Goal: Entertainment & Leisure: Consume media (video, audio)

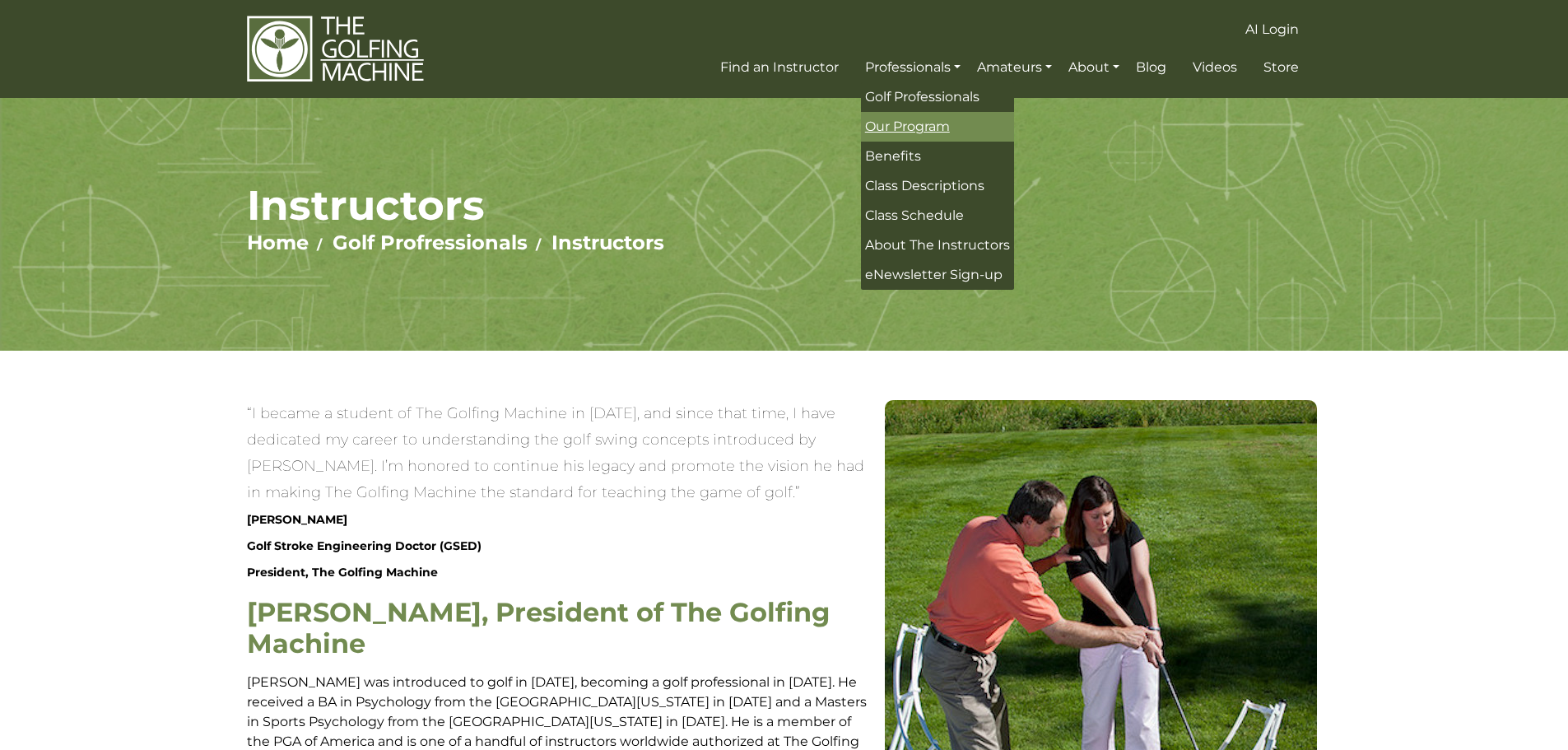
click at [904, 126] on span "Our Program" at bounding box center [908, 126] width 85 height 16
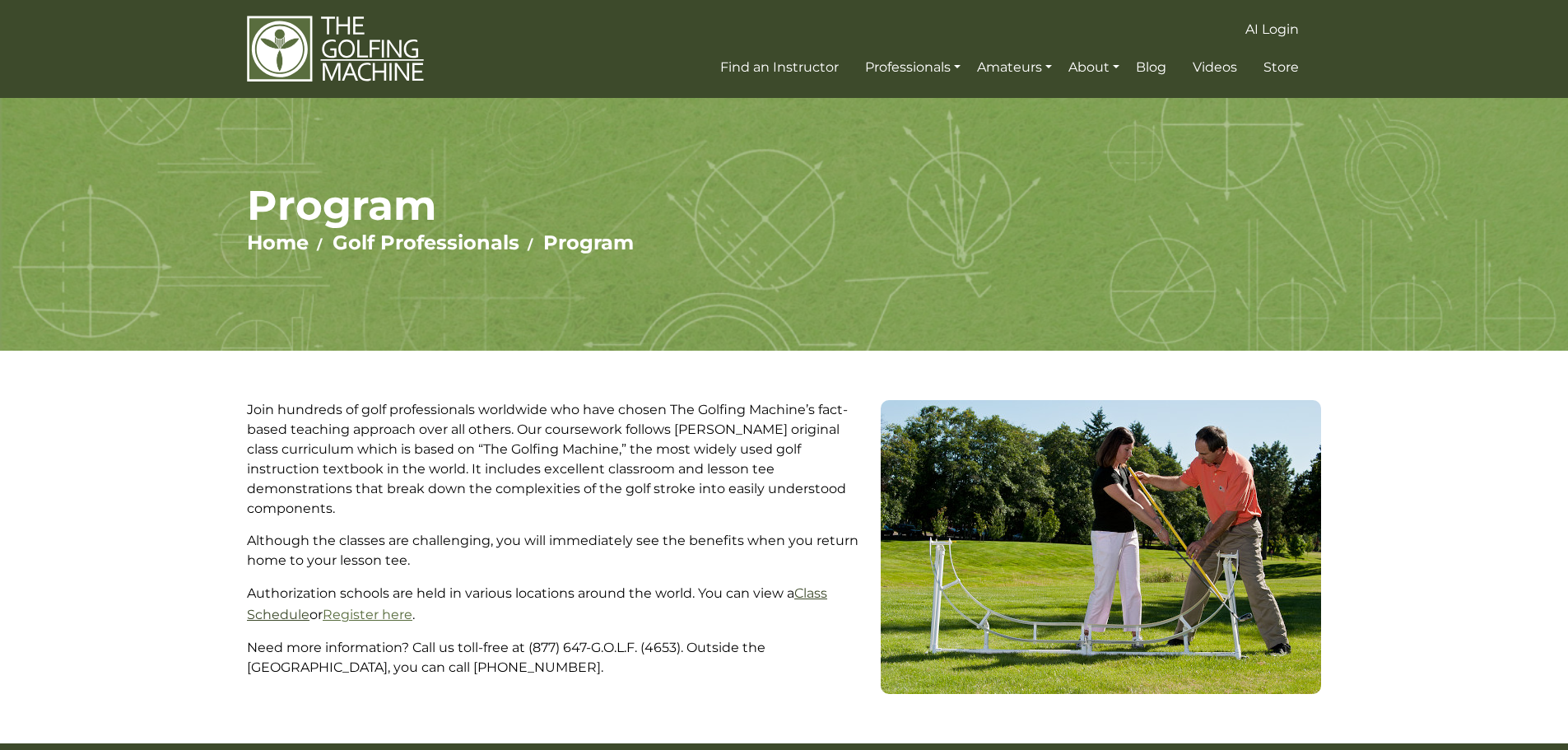
click at [813, 585] on link "Class Schedule" at bounding box center [537, 604] width 580 height 37
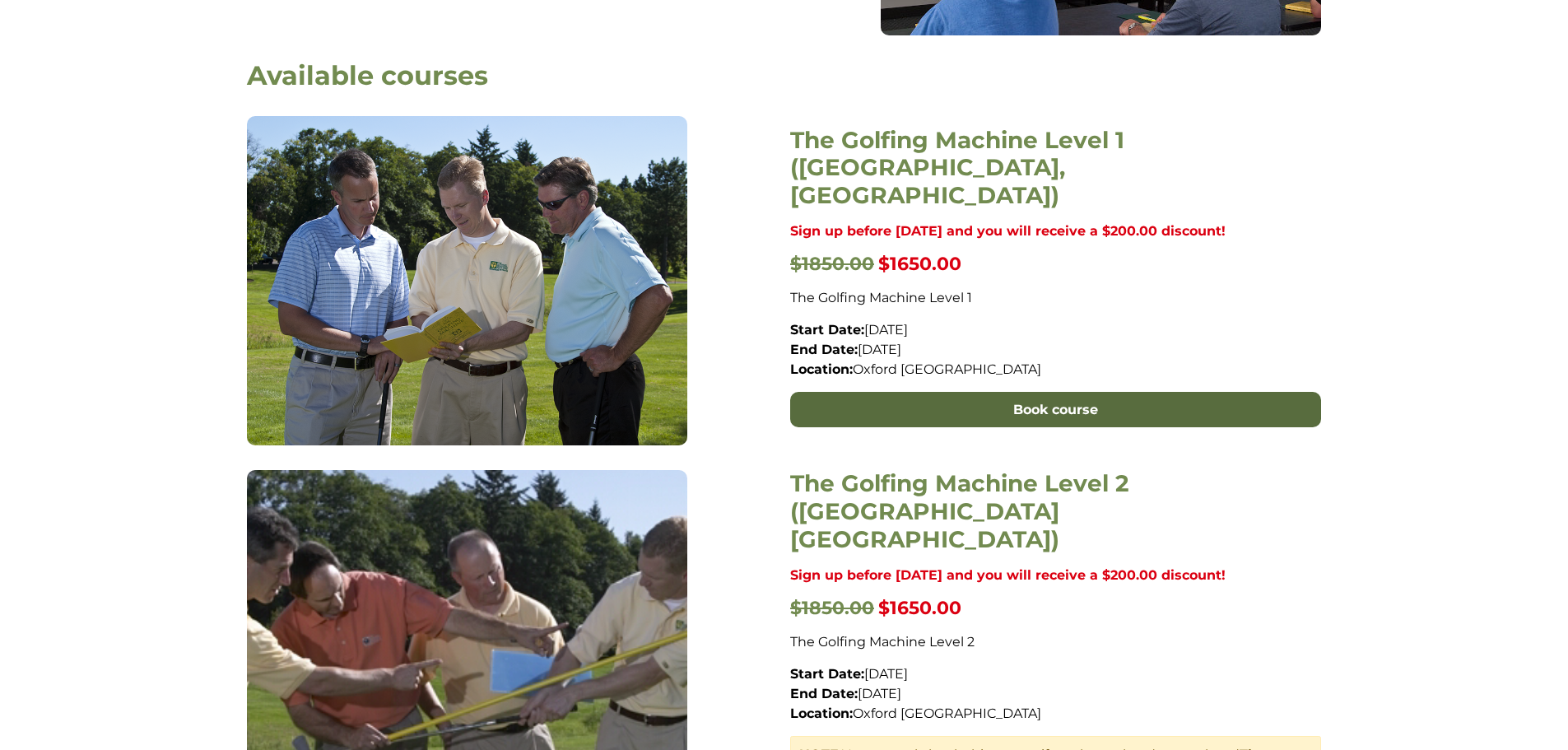
scroll to position [577, 0]
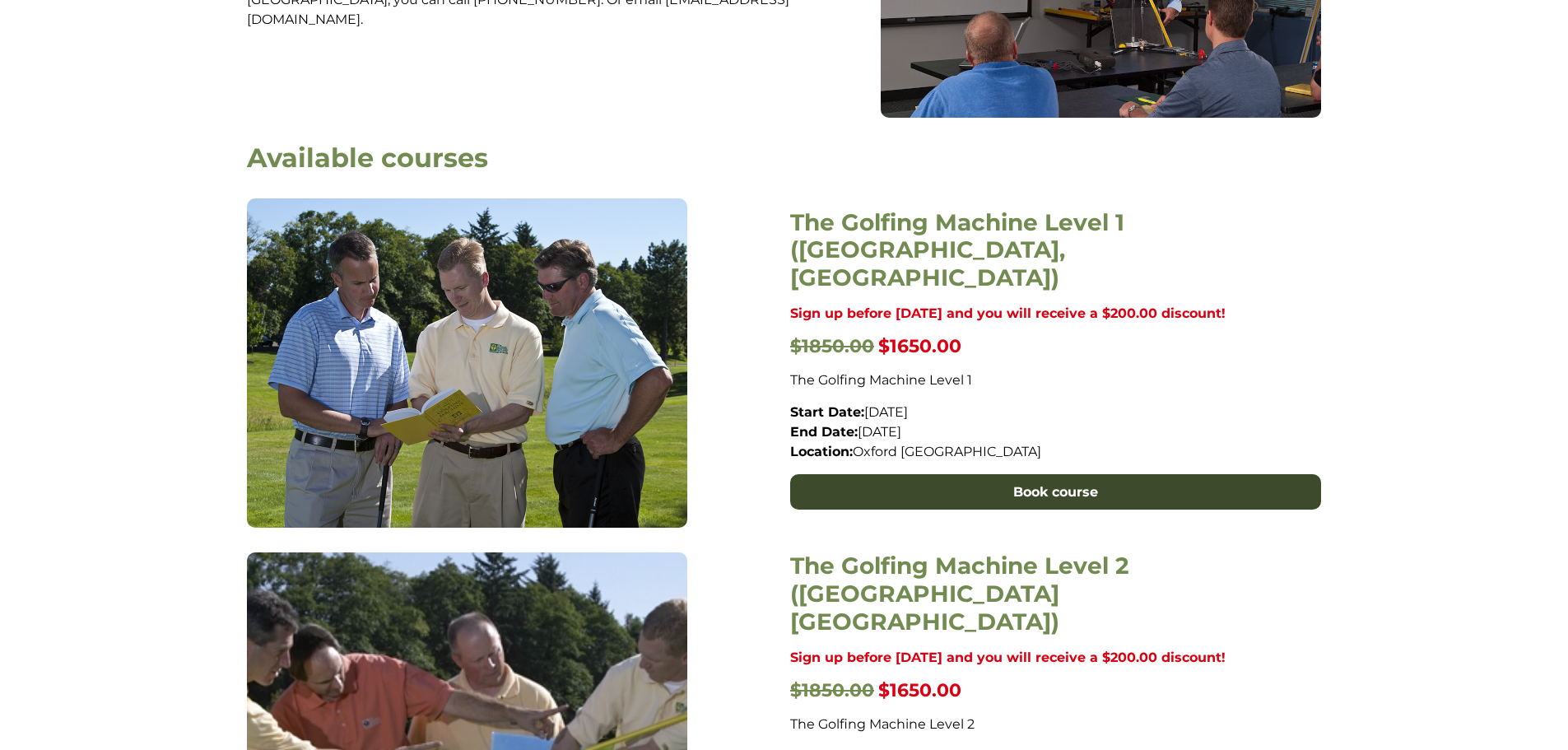
click at [1071, 482] on link "Book course" at bounding box center [1056, 492] width 531 height 36
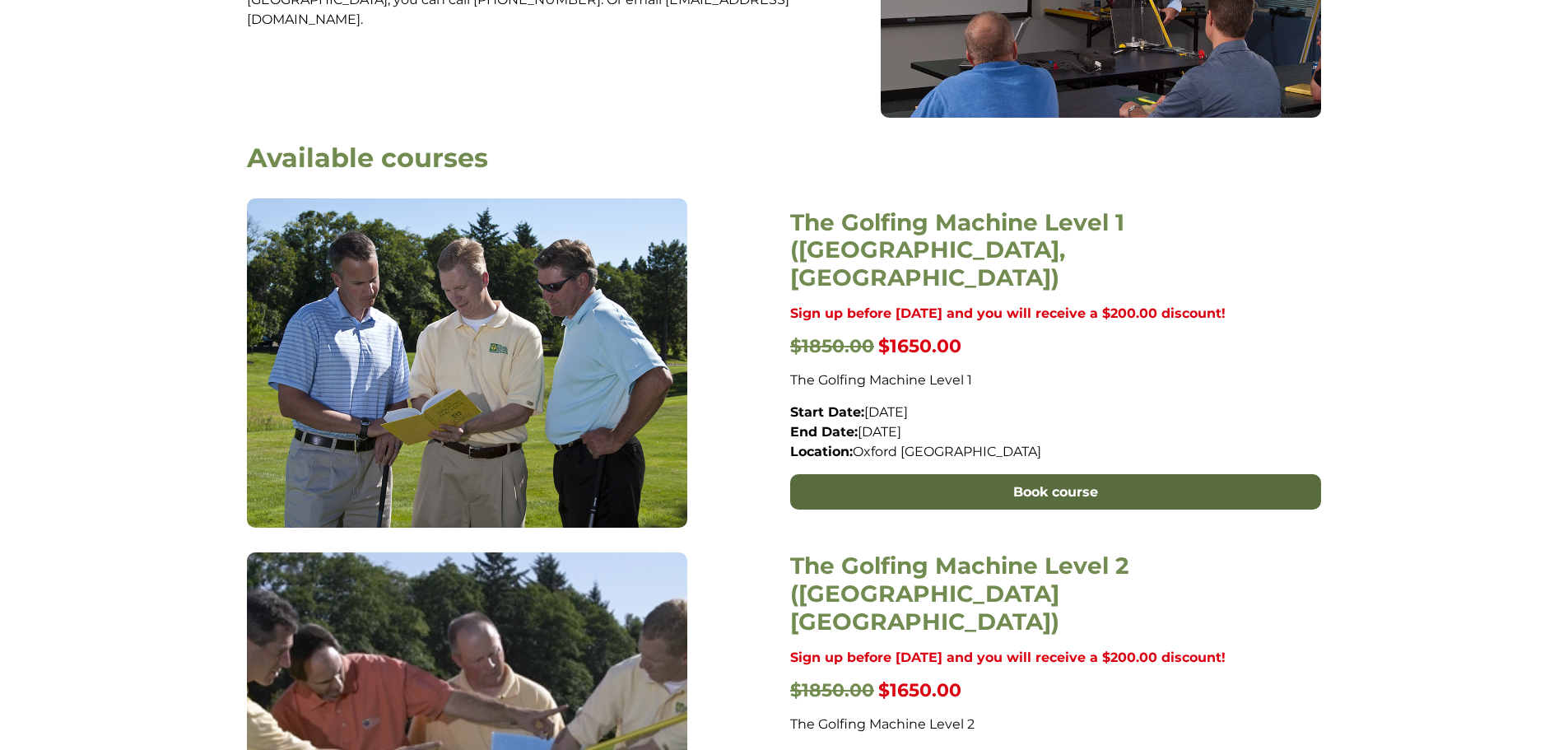
scroll to position [165, 0]
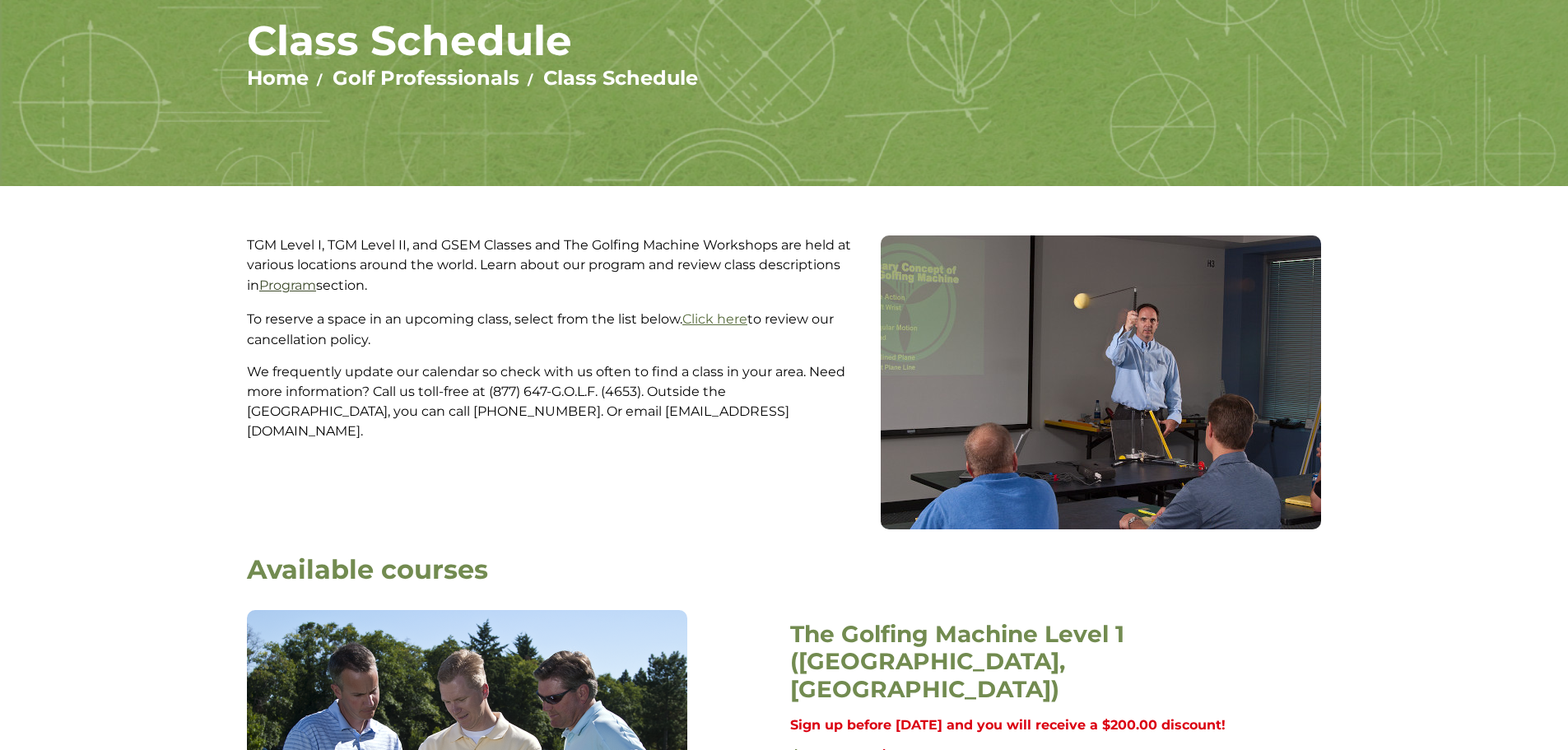
click at [282, 284] on link "Program" at bounding box center [288, 285] width 57 height 16
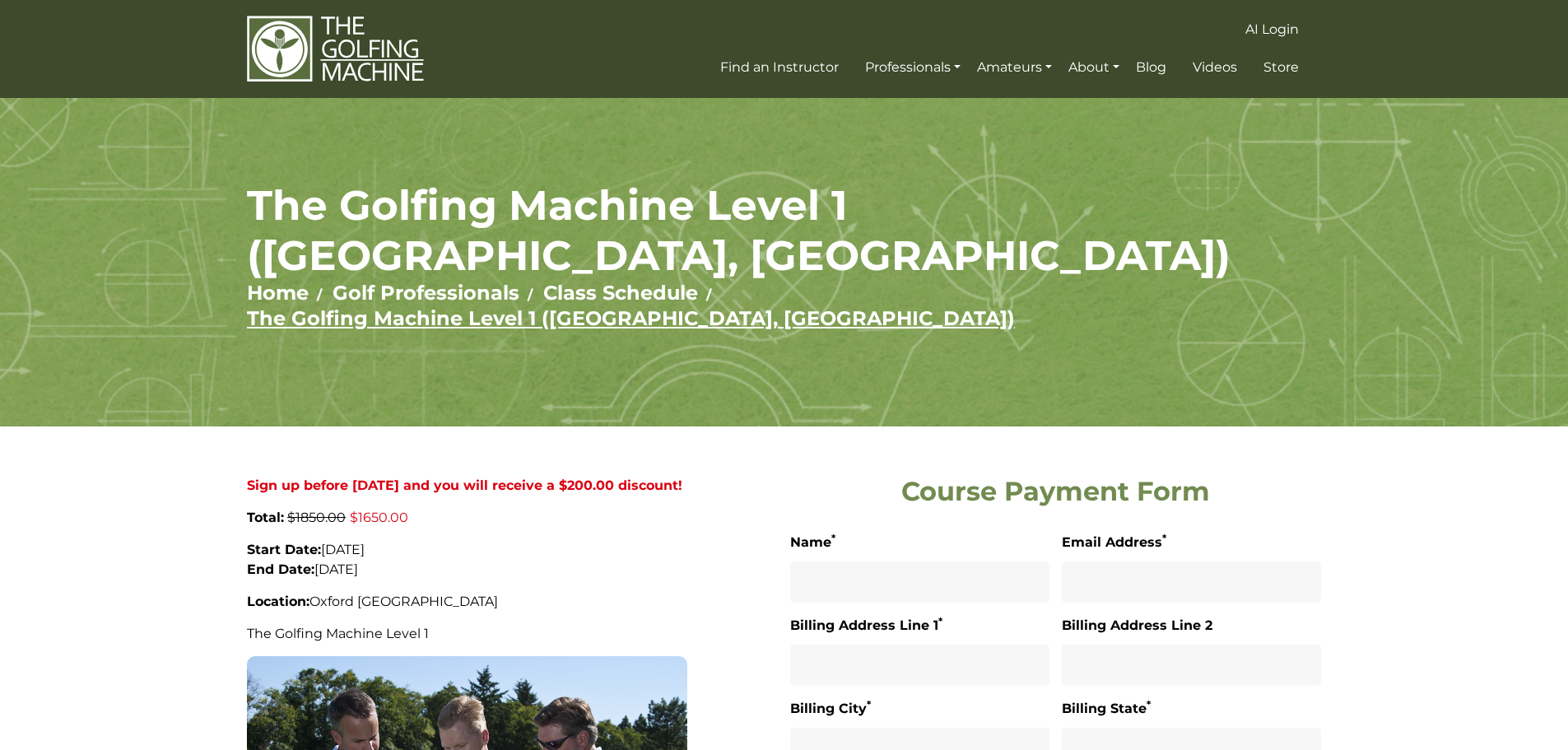
click at [893, 307] on link "The Golfing Machine Level 1 ([GEOGRAPHIC_DATA], [GEOGRAPHIC_DATA])" at bounding box center [631, 318] width 768 height 24
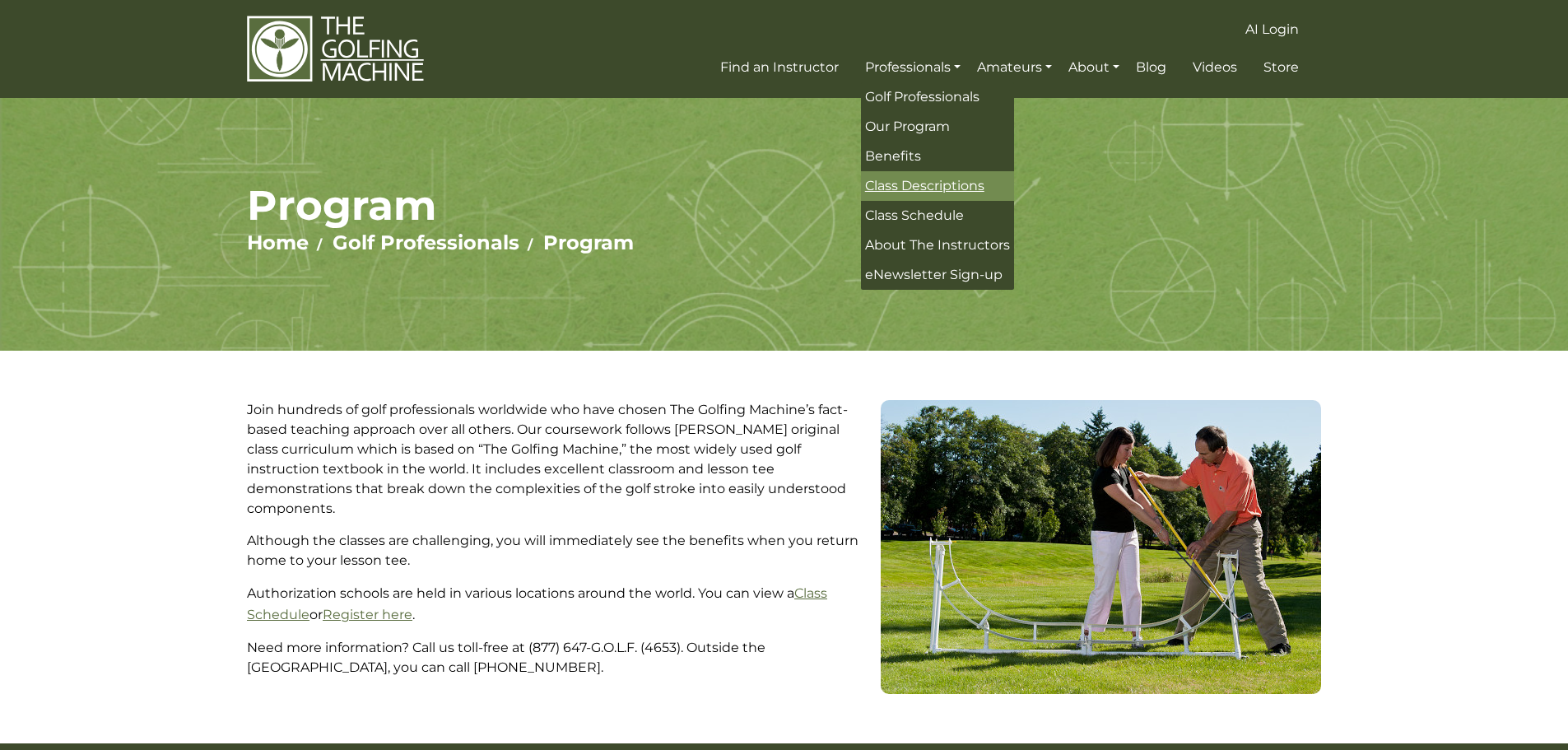
click at [957, 183] on span "Class Descriptions" at bounding box center [924, 185] width 119 height 16
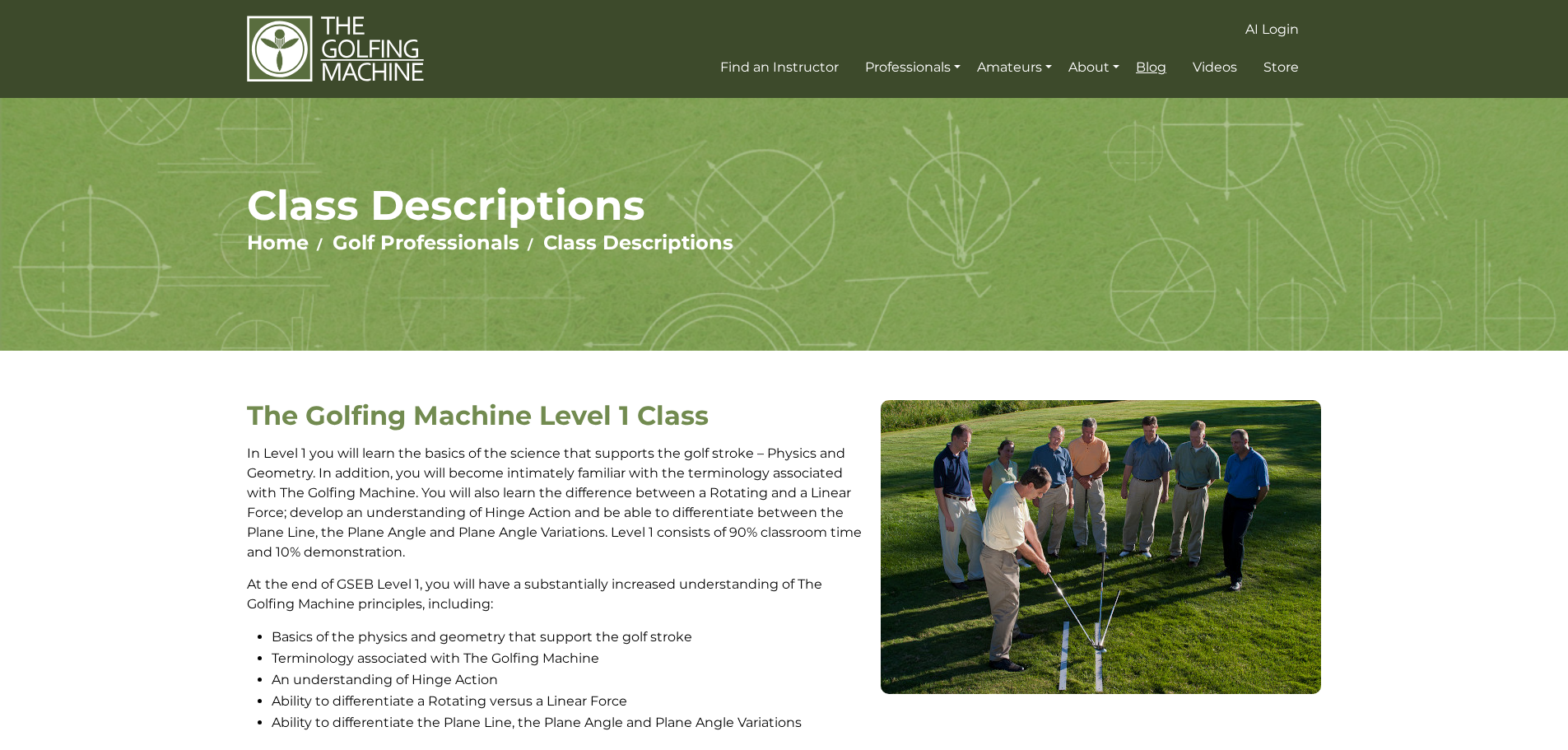
click at [1152, 62] on span "Blog" at bounding box center [1151, 67] width 31 height 16
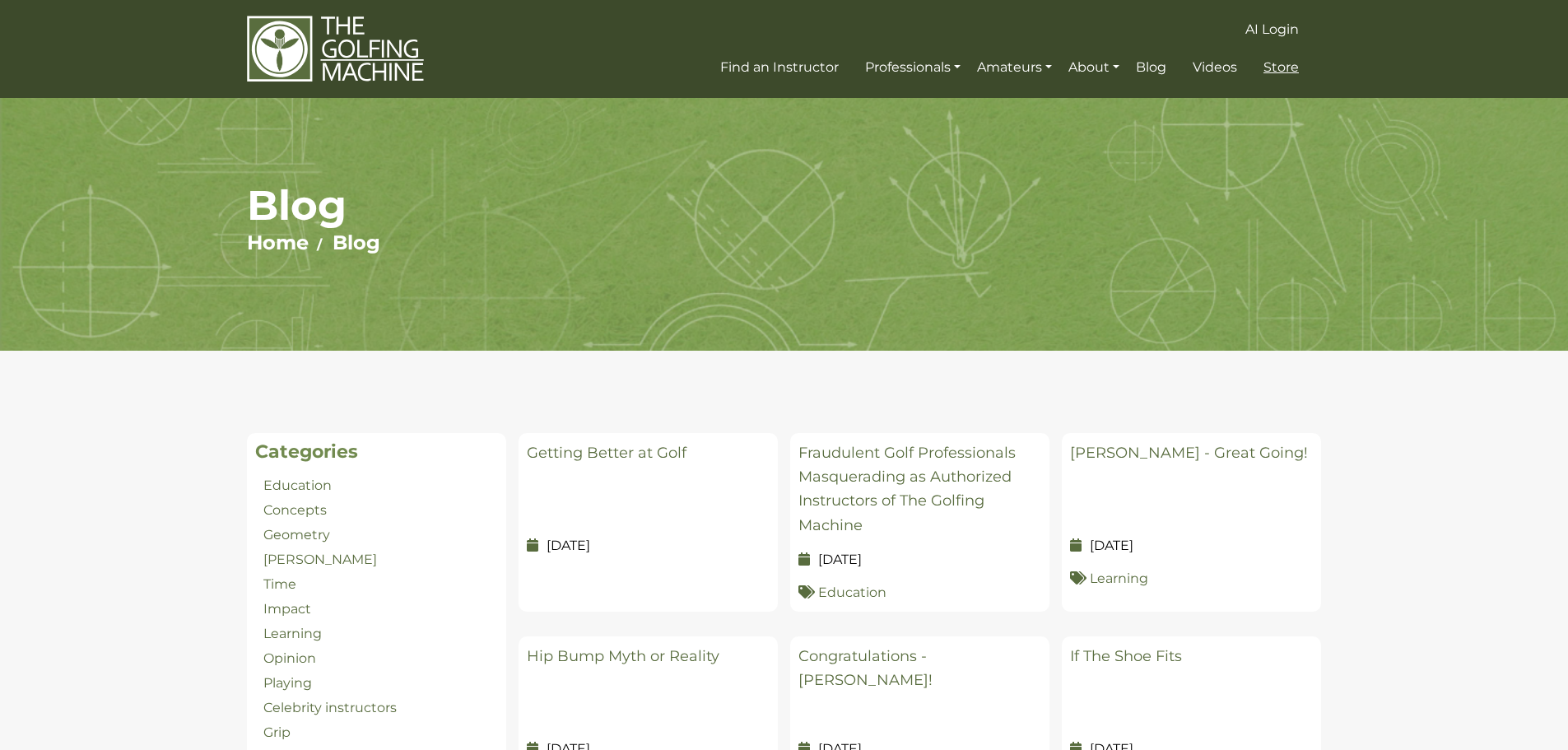
drag, startPoint x: 1270, startPoint y: 67, endPoint x: 1282, endPoint y: 70, distance: 12.4
click at [1271, 67] on span "Store" at bounding box center [1281, 67] width 35 height 16
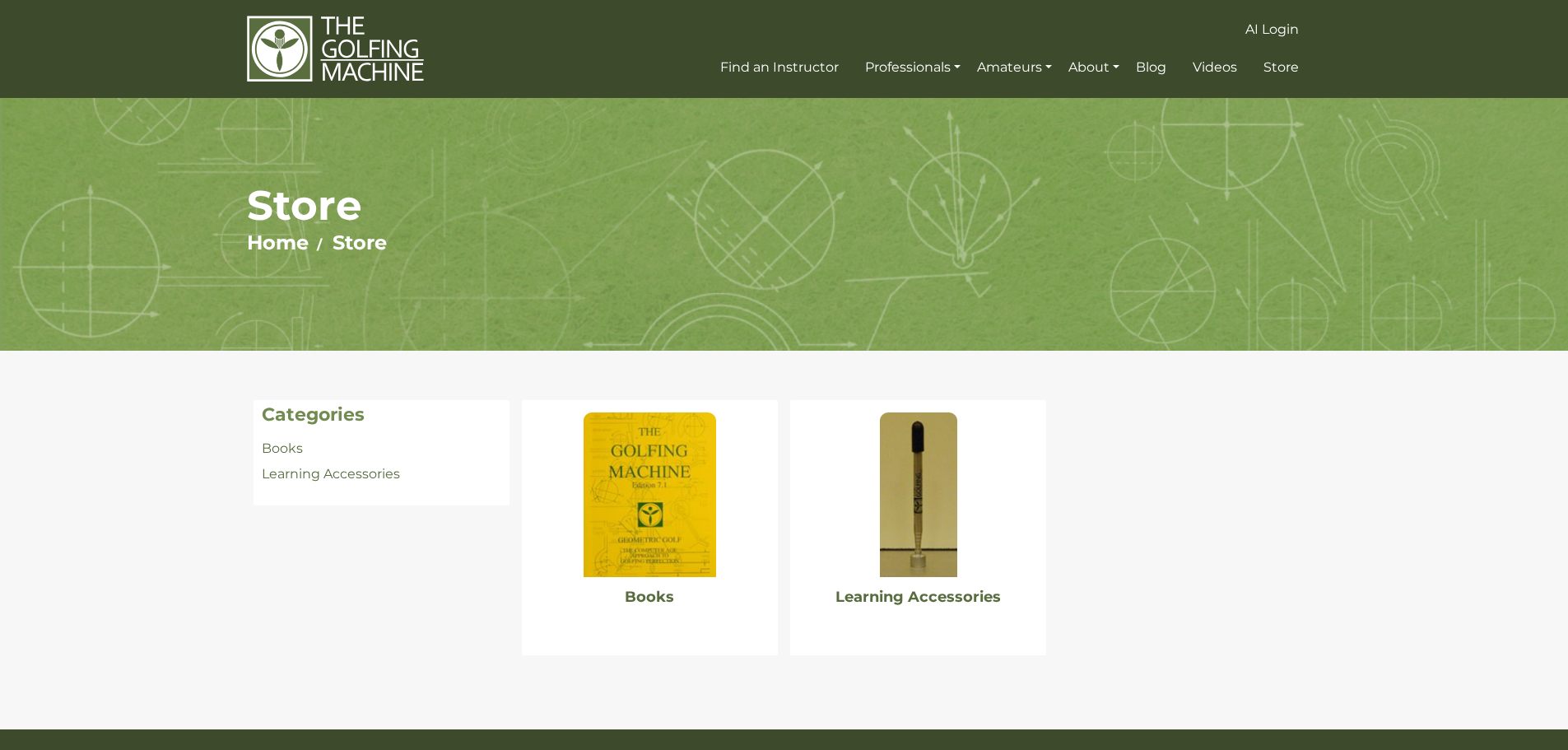
click at [666, 516] on img at bounding box center [649, 494] width 132 height 165
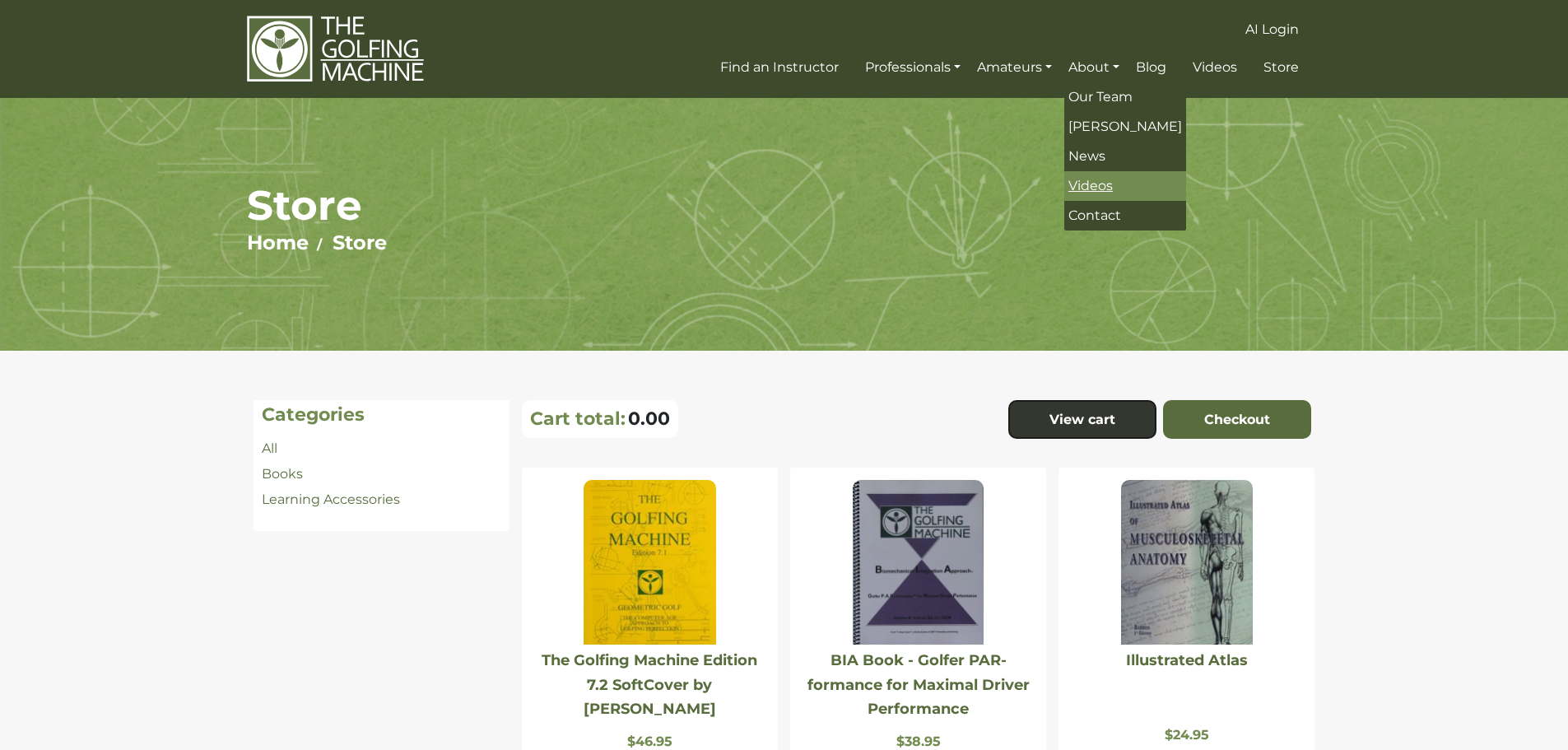
click at [1100, 186] on span "Videos" at bounding box center [1090, 185] width 44 height 16
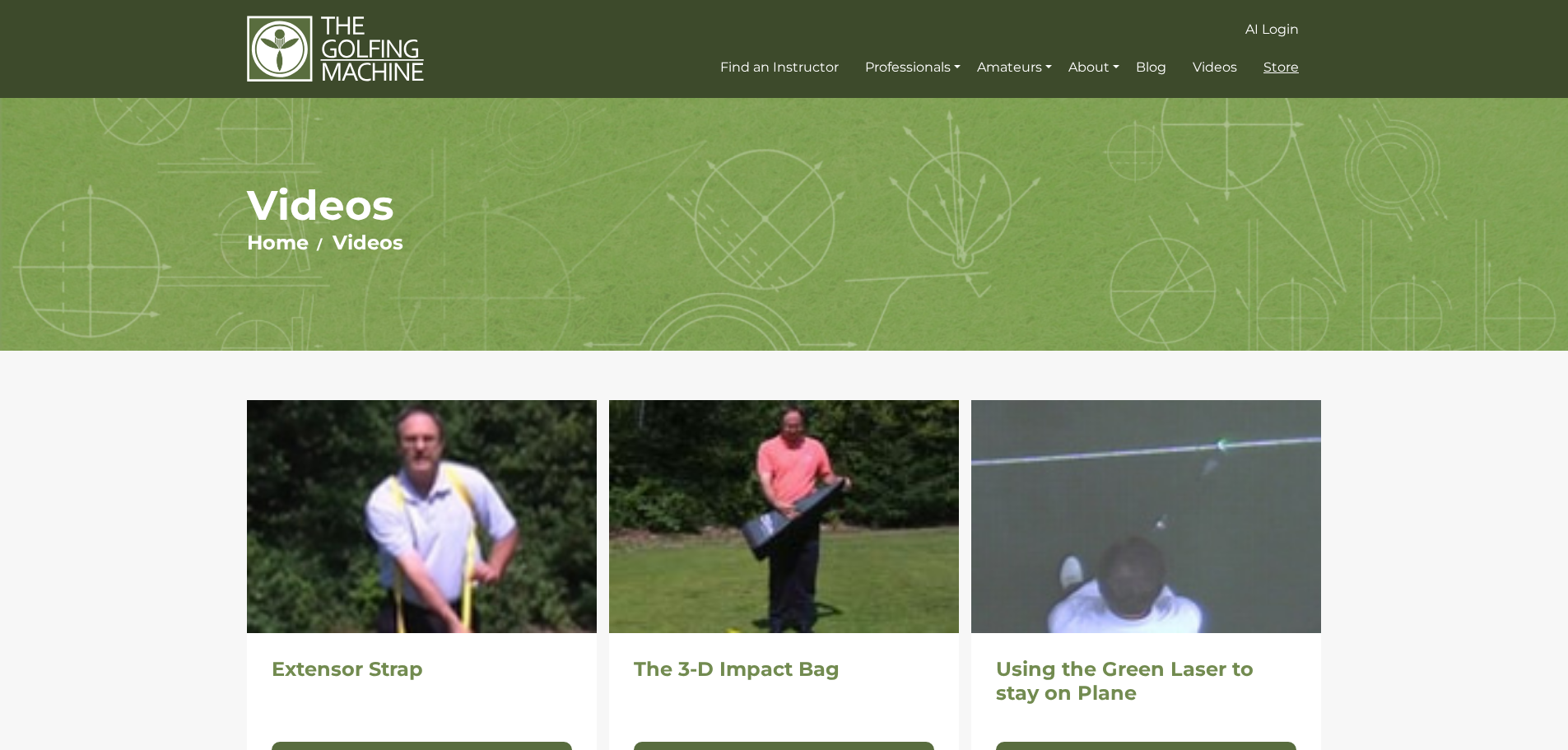
click at [1285, 71] on span "Store" at bounding box center [1281, 67] width 35 height 16
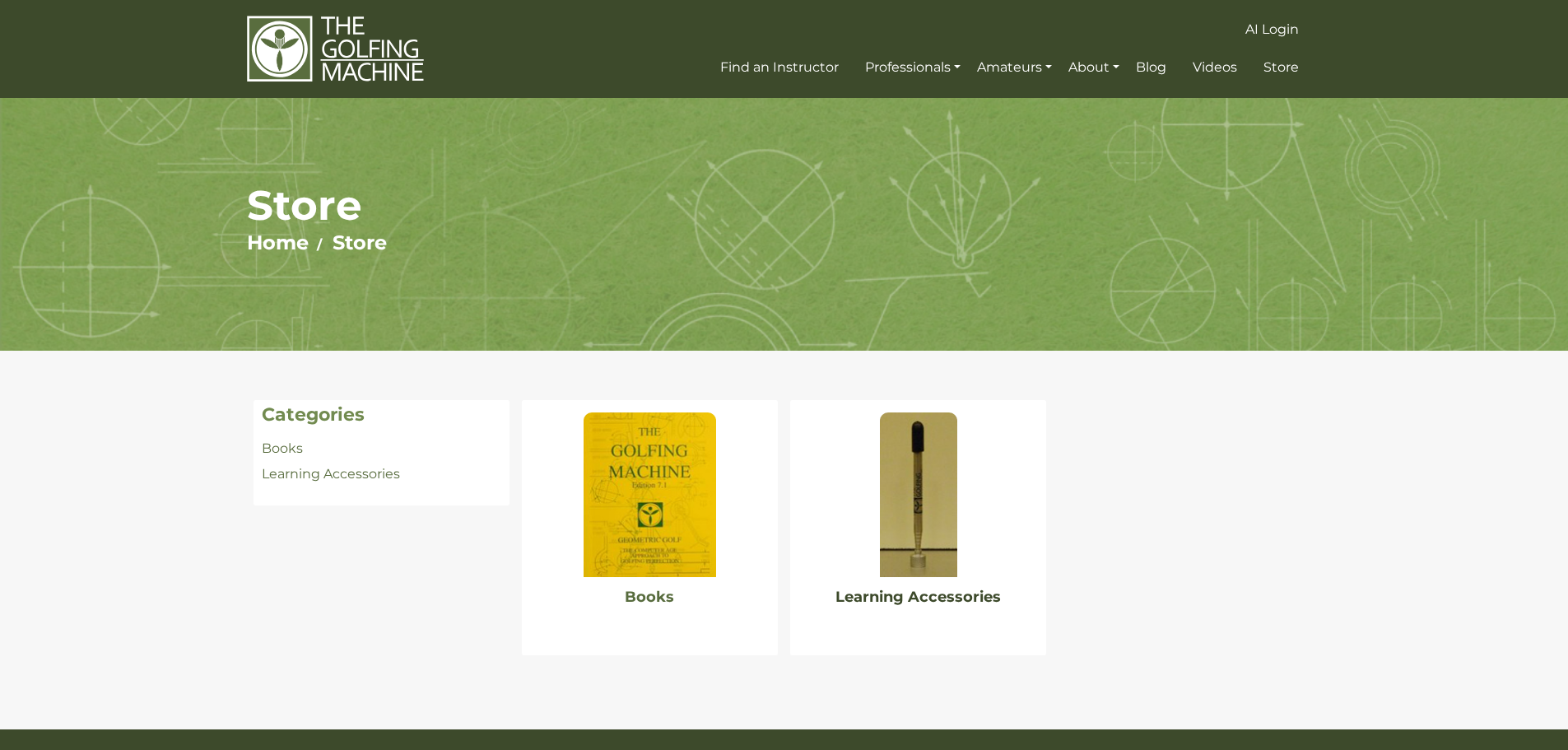
click at [907, 592] on link "Learning Accessories" at bounding box center [919, 596] width 166 height 18
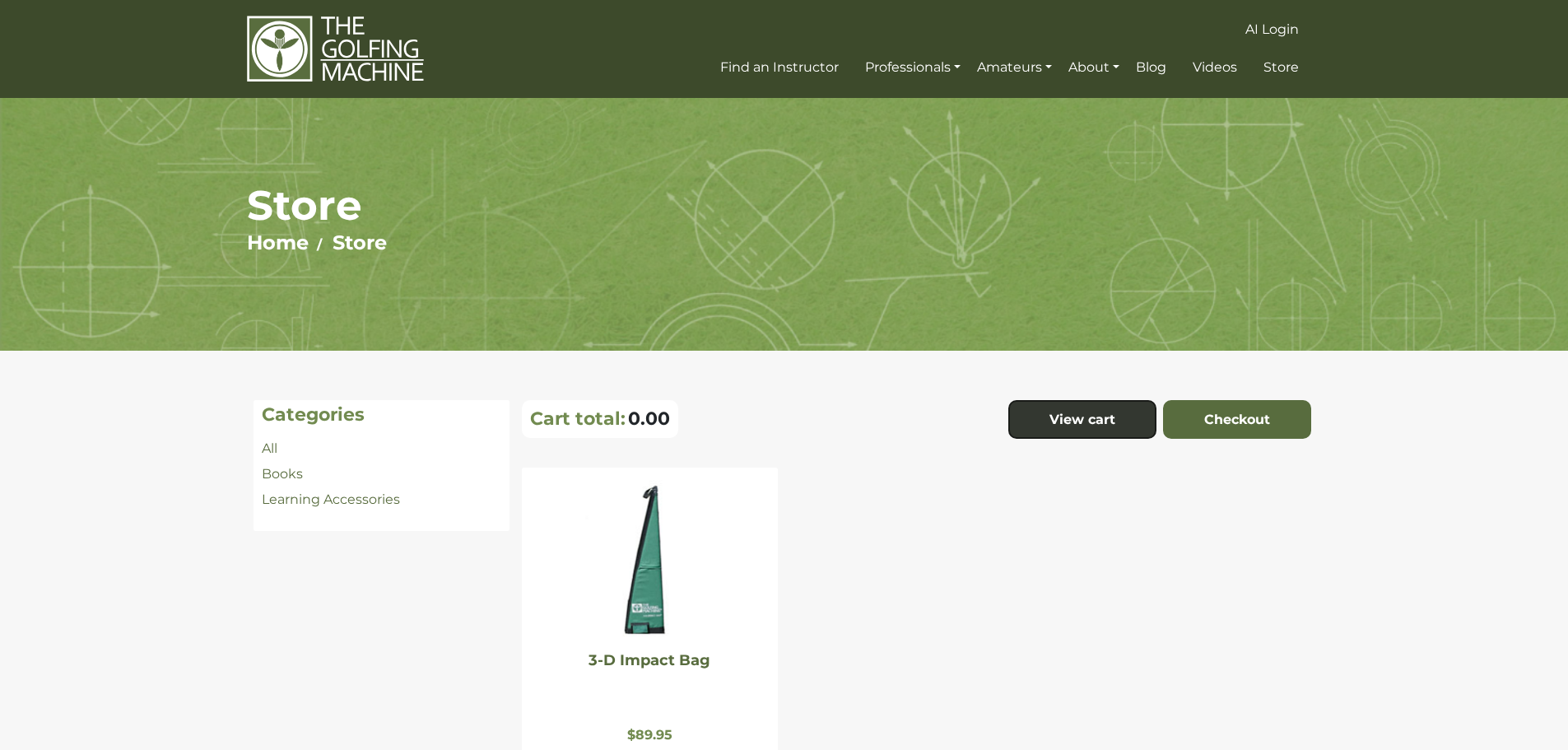
scroll to position [165, 0]
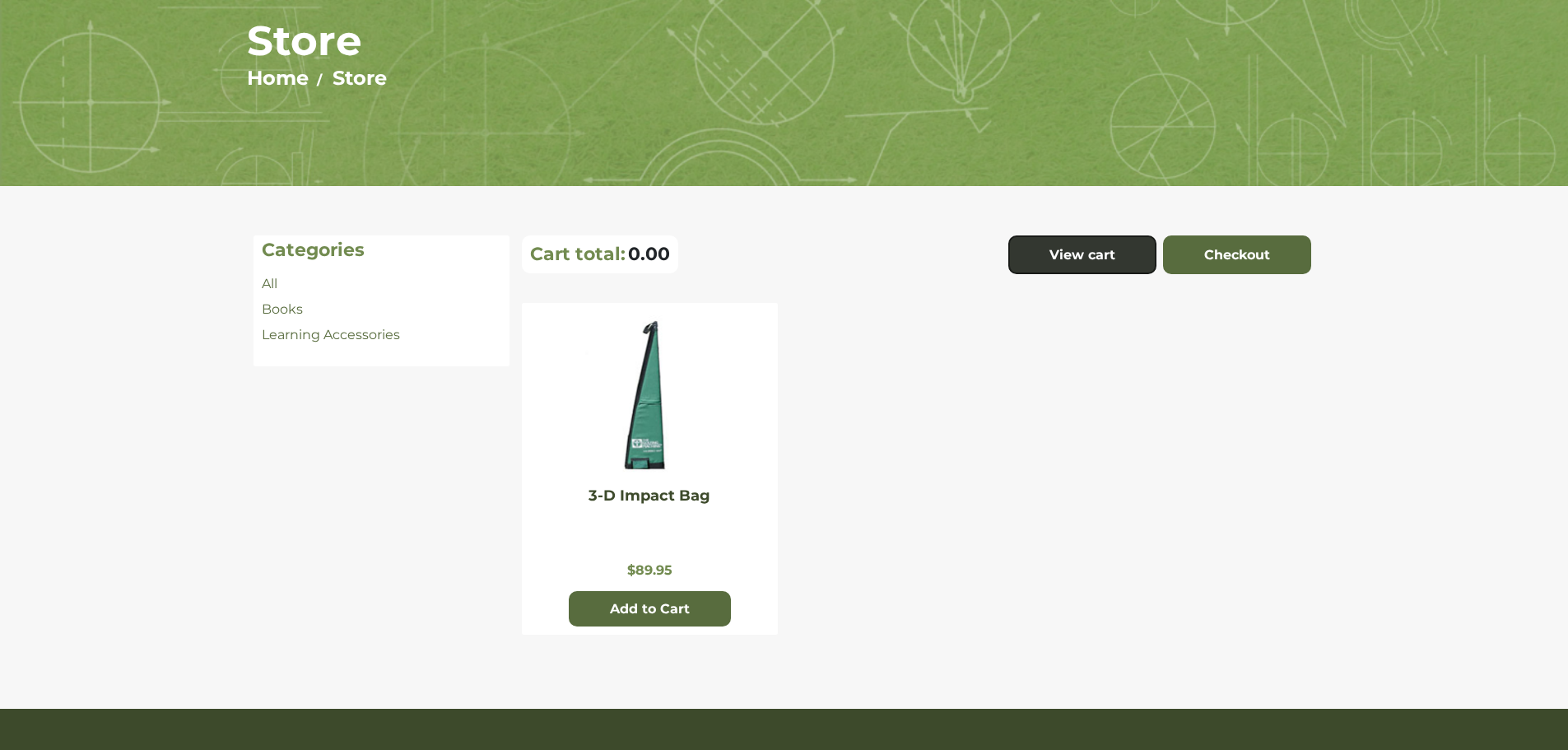
click at [656, 502] on link "3-D Impact Bag" at bounding box center [649, 496] width 122 height 18
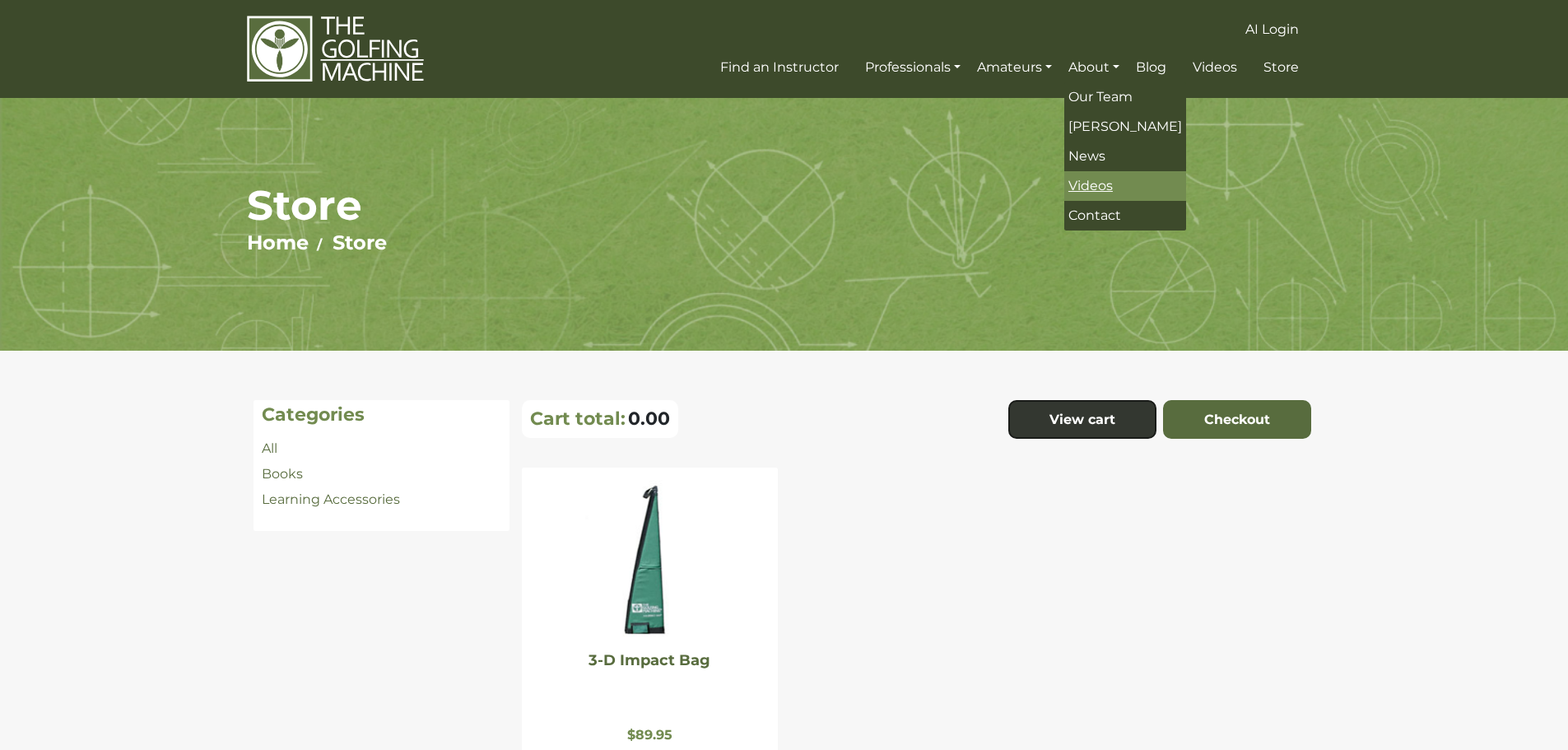
click at [1103, 183] on span "Videos" at bounding box center [1090, 185] width 44 height 16
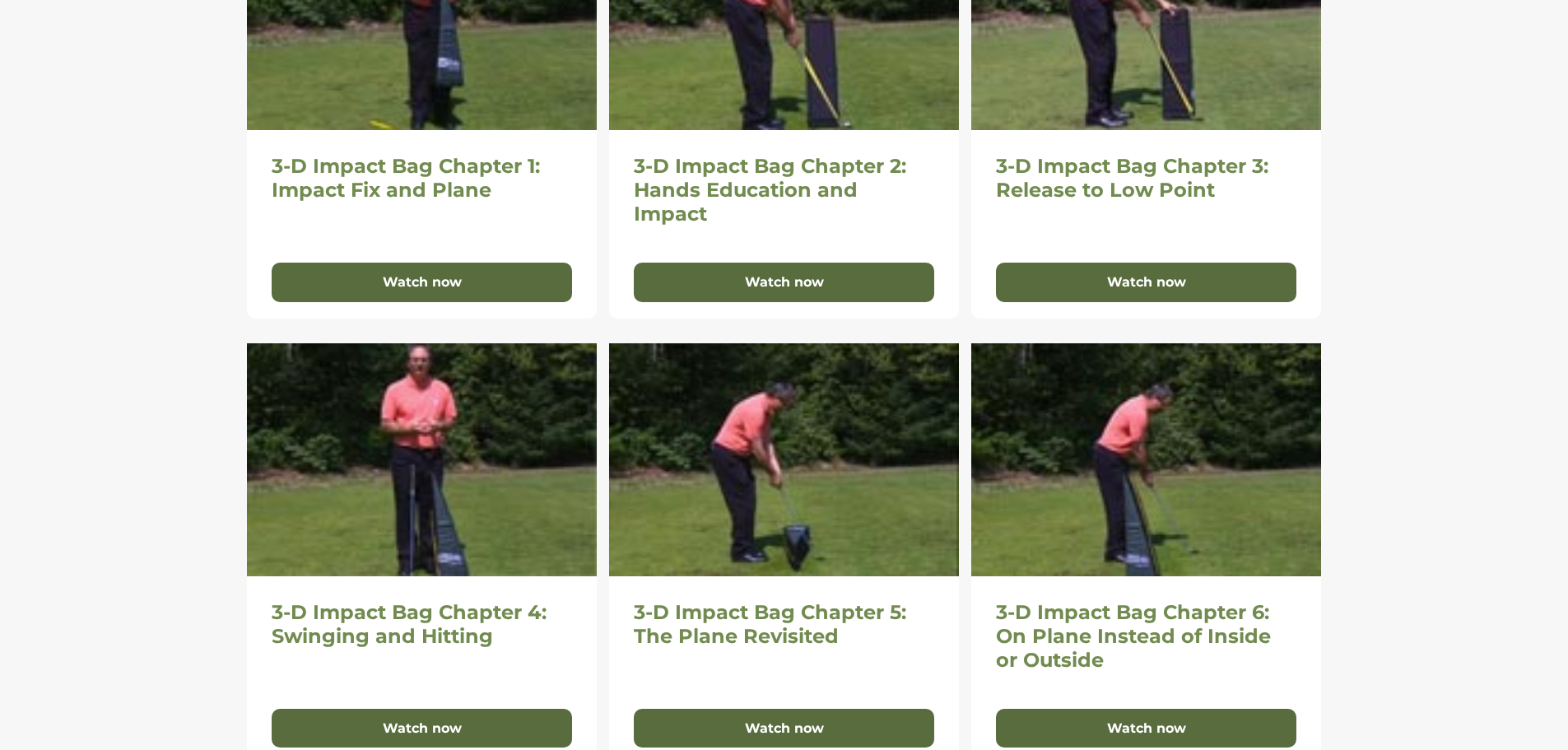
scroll to position [596, 0]
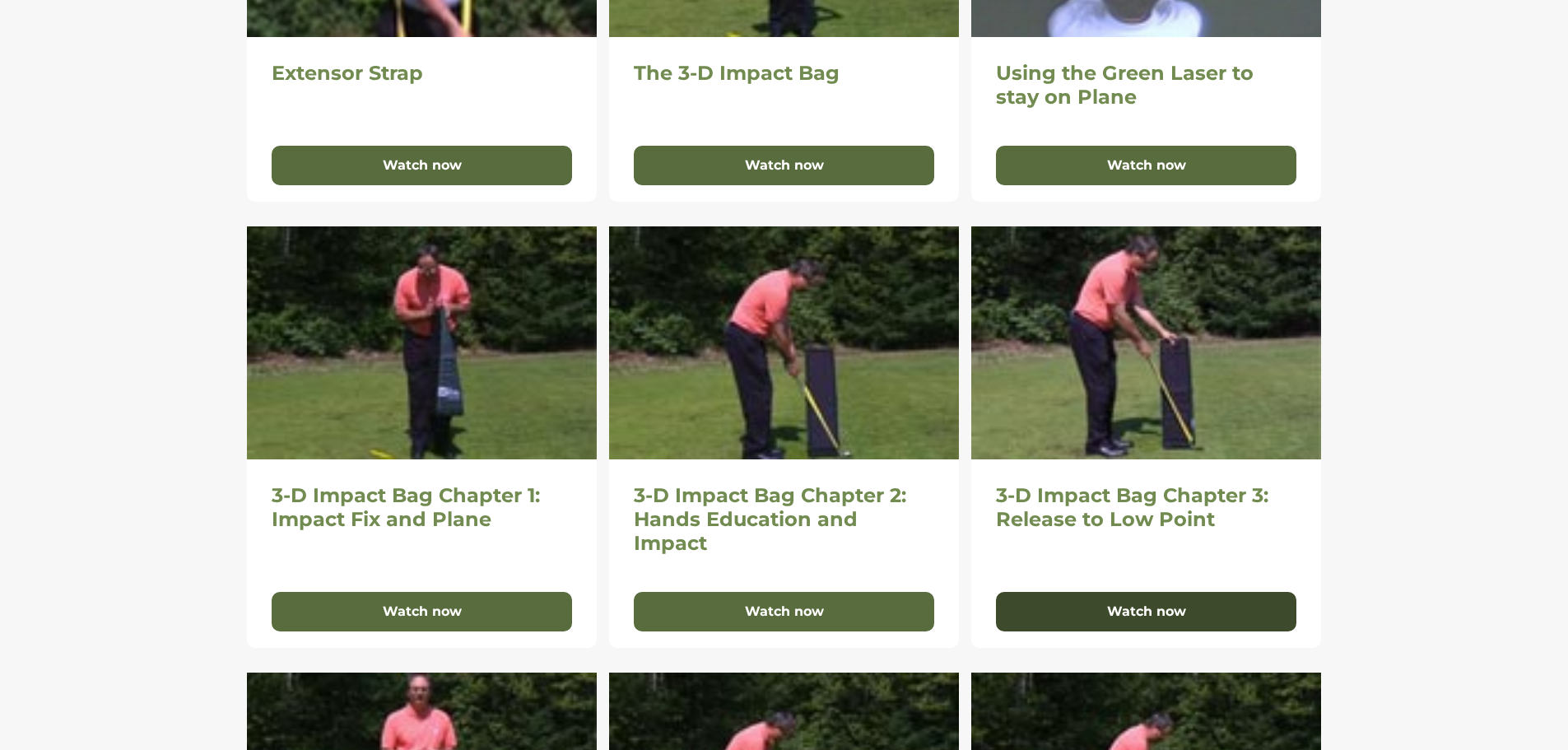
click at [1148, 600] on button "Watch now" at bounding box center [1146, 612] width 301 height 39
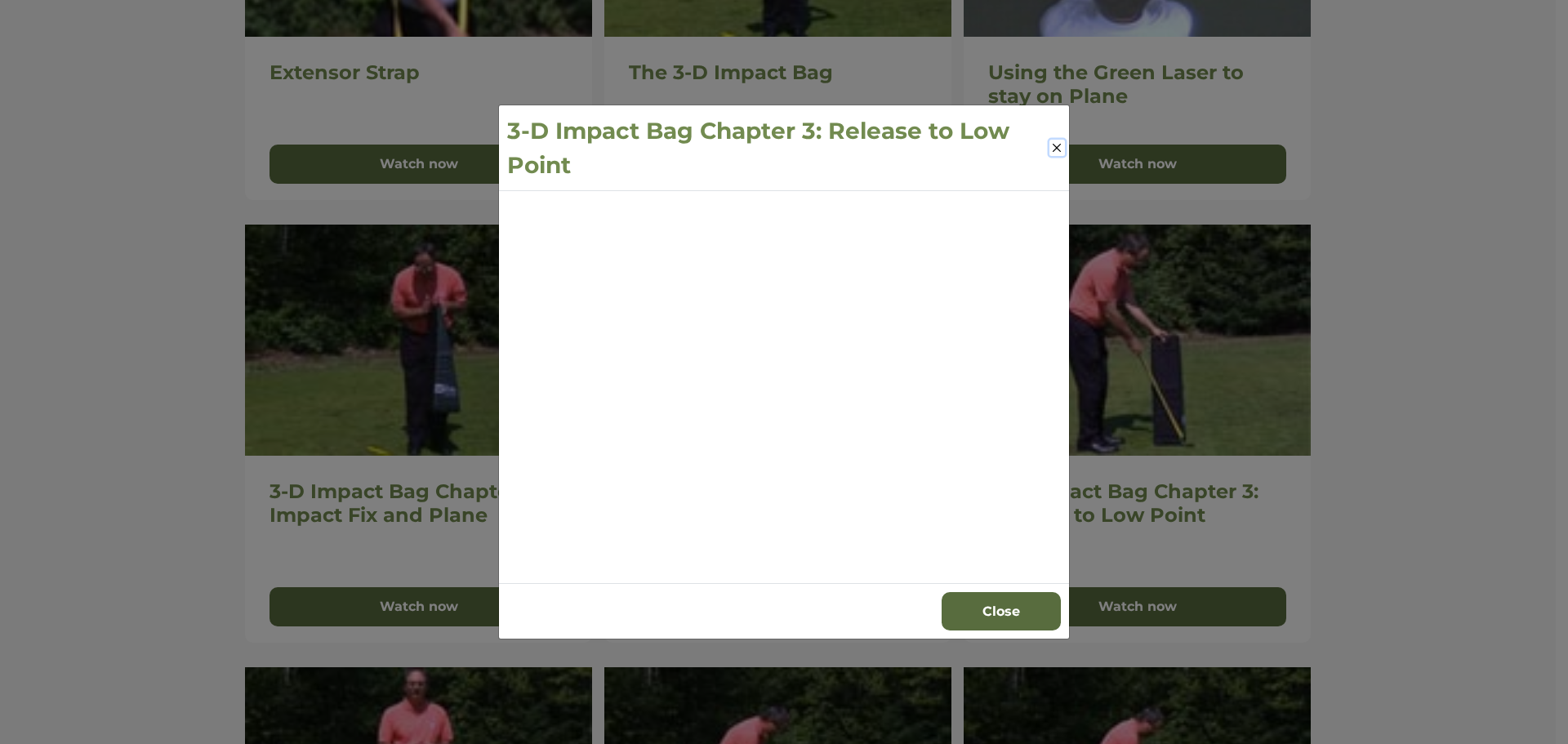
click at [1058, 147] on button "Close" at bounding box center [1057, 148] width 16 height 17
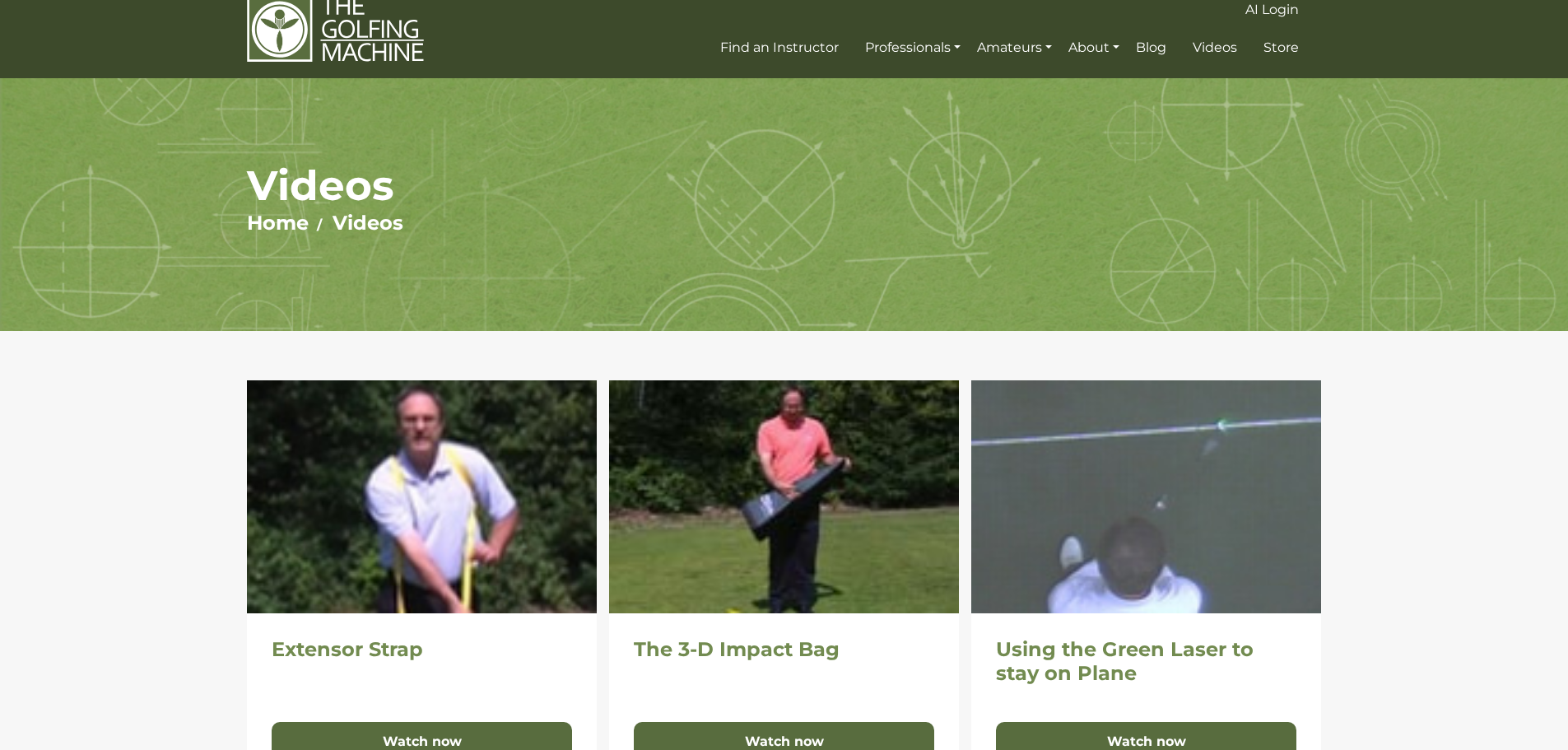
scroll to position [0, 0]
